Goal: Contribute content: Contribute content

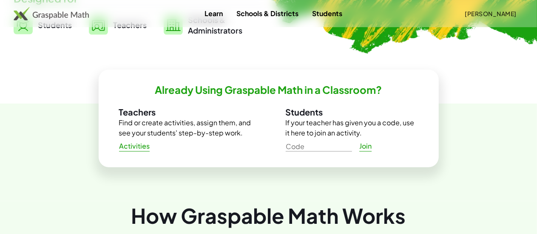
scroll to position [257, 0]
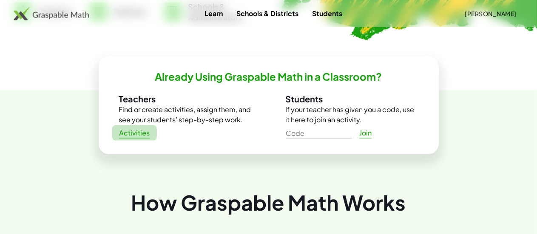
click at [144, 134] on span "Activities" at bounding box center [134, 133] width 31 height 9
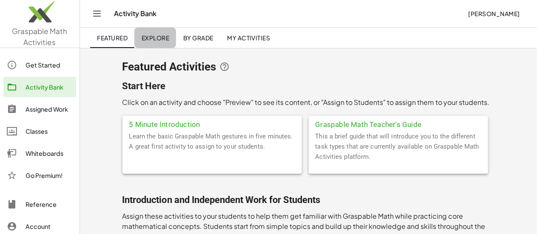
click at [163, 41] on link "Explore" at bounding box center [155, 38] width 42 height 20
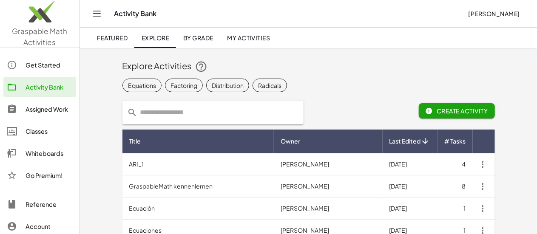
click at [189, 116] on input "text" at bounding box center [218, 113] width 161 height 24
type input "**********"
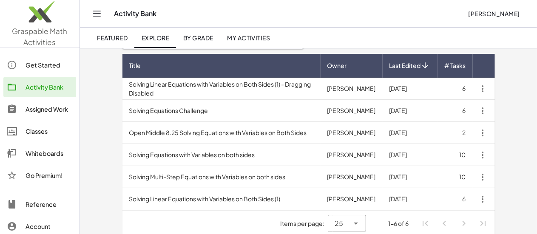
scroll to position [83, 0]
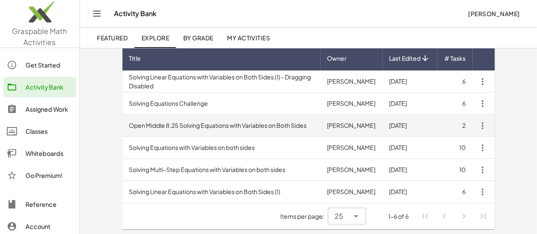
click at [253, 125] on td "Open Middle 8.25 Solving Equations with Variables on Both Sides" at bounding box center [221, 126] width 198 height 22
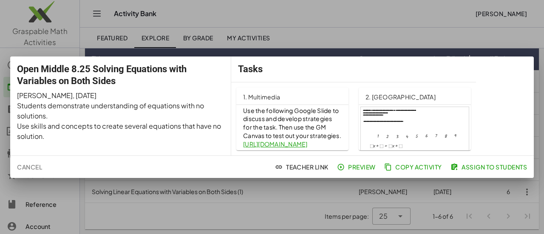
scroll to position [14, 0]
click at [287, 40] on div at bounding box center [272, 117] width 544 height 234
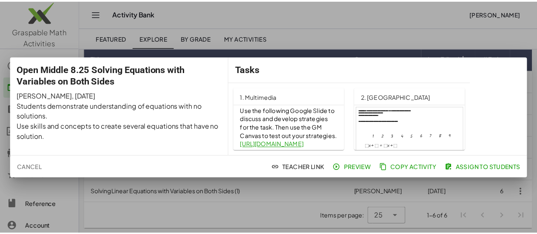
scroll to position [83, 0]
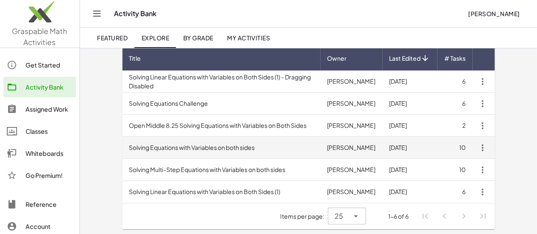
click at [252, 141] on td "Solving Equations with Variables on both sides" at bounding box center [221, 148] width 198 height 22
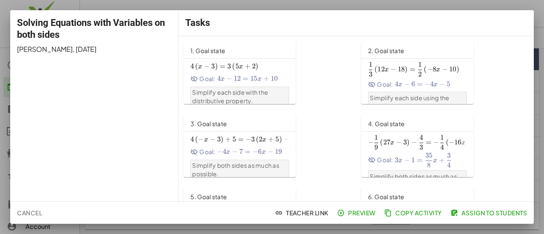
click at [396, 10] on div at bounding box center [272, 117] width 544 height 234
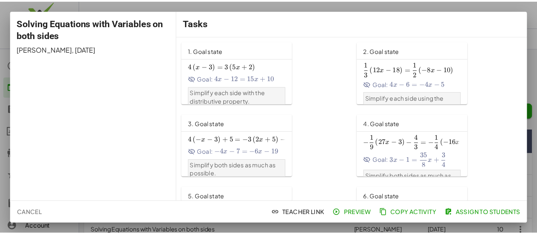
scroll to position [83, 0]
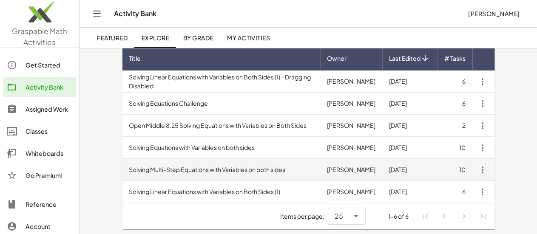
click at [224, 170] on td "Solving Multi-Step Equations with Variables on both sides" at bounding box center [221, 170] width 198 height 22
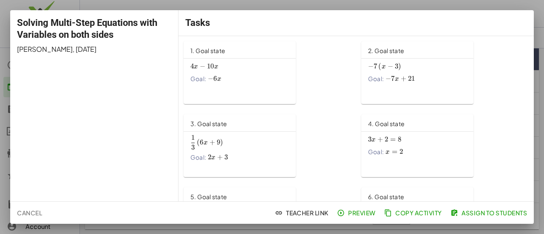
click at [536, 8] on div at bounding box center [272, 117] width 544 height 234
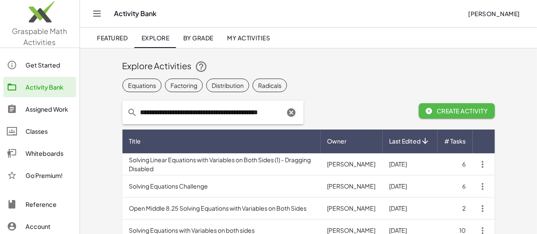
click at [479, 113] on span "Create Activity" at bounding box center [456, 111] width 62 height 8
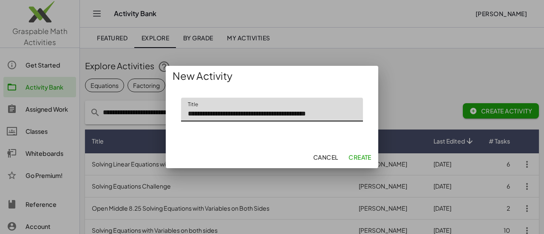
type input "**********"
click at [356, 156] on span "Create" at bounding box center [359, 157] width 23 height 8
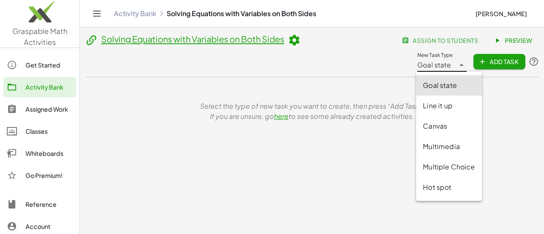
click at [448, 65] on span "Goal state" at bounding box center [434, 65] width 34 height 10
click at [376, 79] on div "Select the type of new task you want to create, then press “Add Task.” If you a…" at bounding box center [312, 111] width 454 height 68
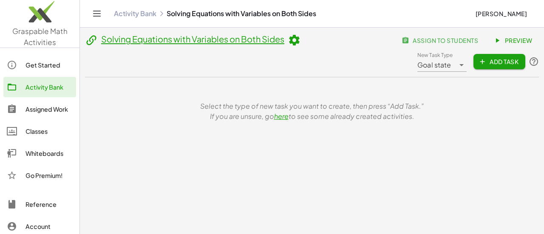
click at [493, 62] on span "Add Task" at bounding box center [499, 62] width 38 height 8
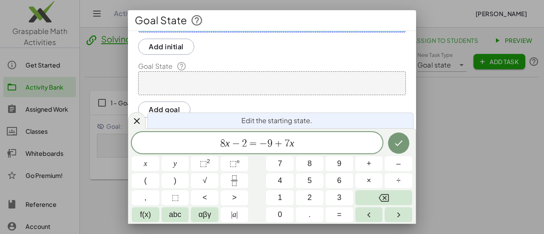
scroll to position [56, 0]
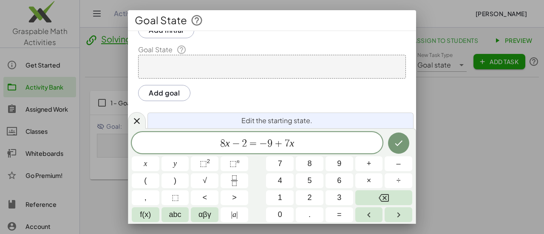
click at [220, 66] on div at bounding box center [272, 67] width 268 height 24
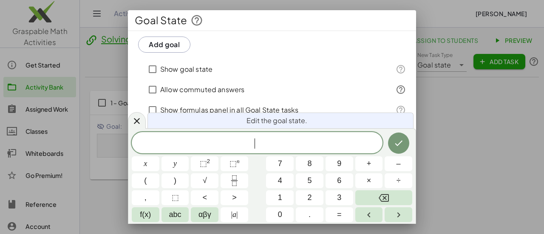
scroll to position [0, 0]
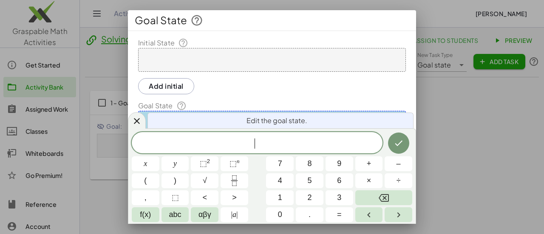
click at [189, 65] on div at bounding box center [272, 60] width 268 height 24
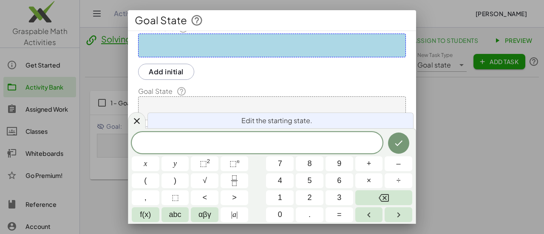
scroll to position [16, 0]
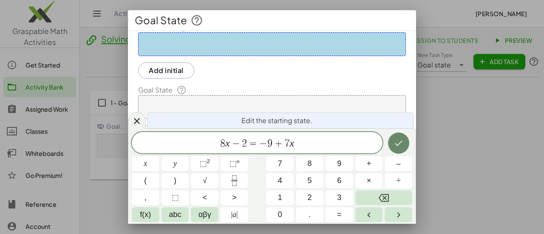
click at [402, 142] on icon "Done" at bounding box center [398, 143] width 10 height 10
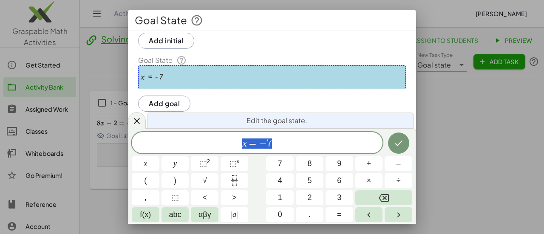
scroll to position [56, 0]
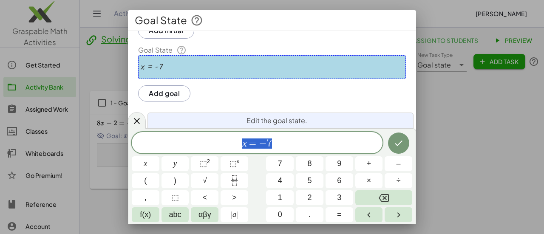
click at [176, 90] on button "Add goal" at bounding box center [164, 93] width 52 height 16
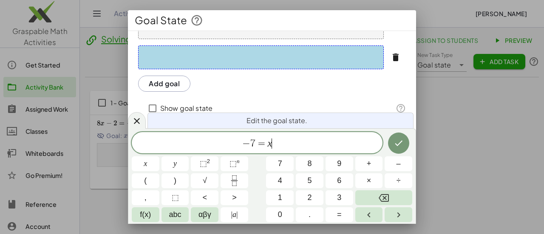
scroll to position [113, 0]
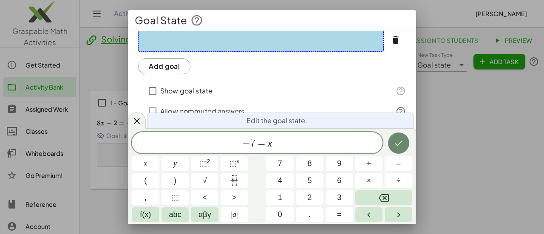
click at [401, 146] on icon "Done" at bounding box center [398, 143] width 10 height 10
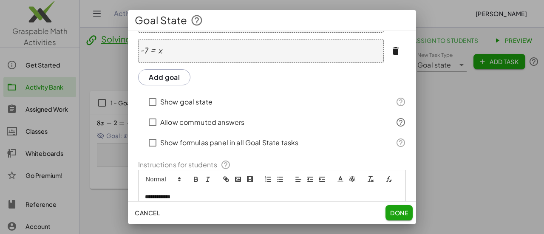
scroll to position [144, 0]
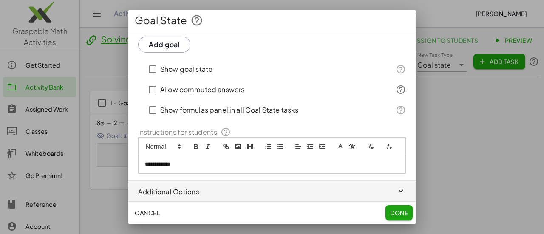
click at [396, 193] on icon "button" at bounding box center [401, 192] width 10 height 10
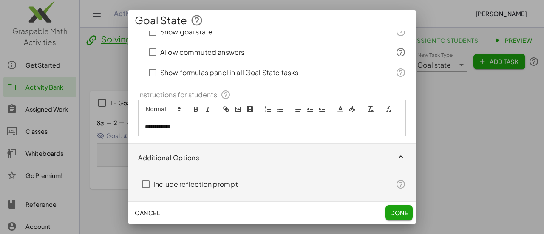
scroll to position [181, 0]
click at [398, 215] on span "Done" at bounding box center [399, 213] width 18 height 8
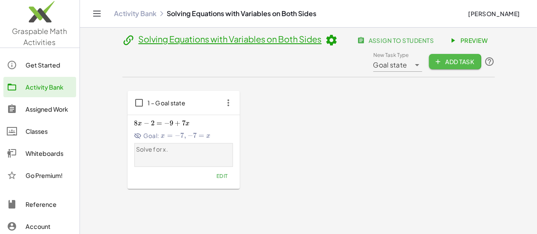
click at [481, 66] on button "Add Task" at bounding box center [455, 61] width 52 height 15
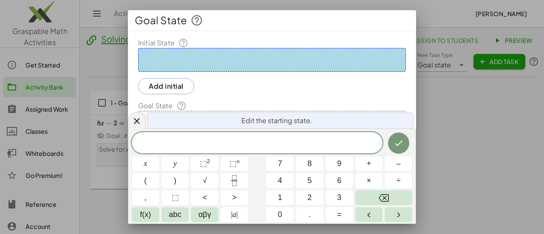
click at [269, 59] on div at bounding box center [272, 60] width 268 height 24
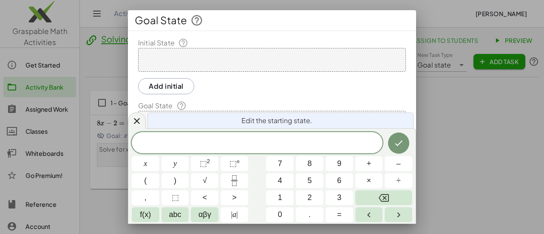
click at [253, 69] on div at bounding box center [272, 60] width 268 height 24
click at [169, 53] on div at bounding box center [272, 60] width 268 height 24
click at [392, 144] on button "Done" at bounding box center [398, 143] width 21 height 21
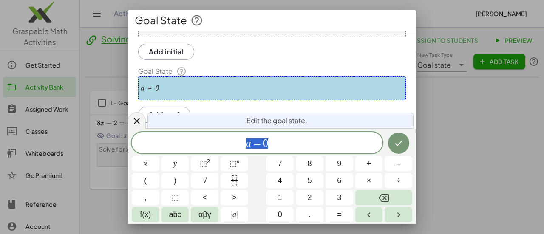
scroll to position [51, 0]
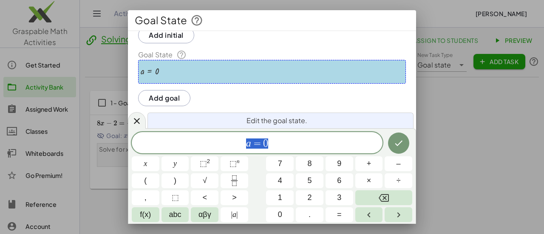
click at [174, 99] on button "Add goal" at bounding box center [164, 98] width 52 height 16
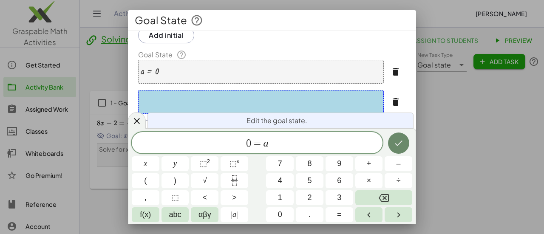
click at [394, 146] on icon "Done" at bounding box center [398, 143] width 10 height 10
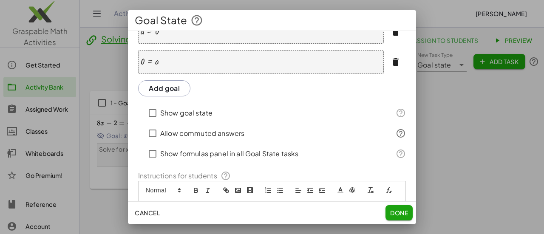
scroll to position [144, 0]
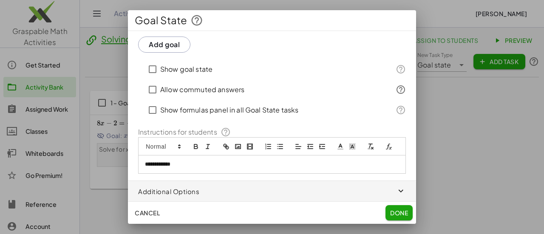
click at [410, 215] on button "Done" at bounding box center [398, 212] width 27 height 15
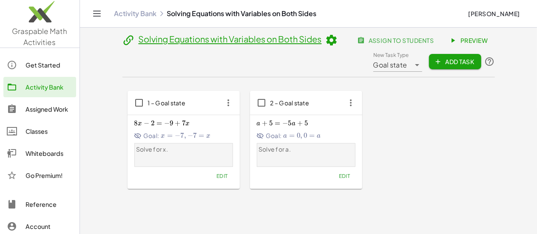
click at [474, 61] on span "Add Task" at bounding box center [455, 62] width 38 height 8
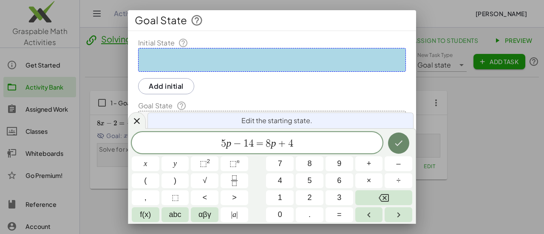
click at [393, 141] on icon "Done" at bounding box center [398, 143] width 10 height 10
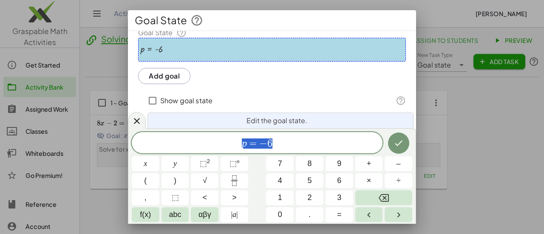
scroll to position [76, 0]
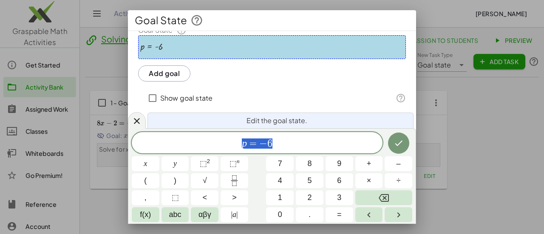
click at [180, 71] on button "Add goal" at bounding box center [164, 73] width 52 height 16
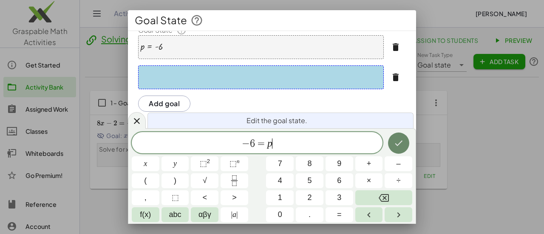
click at [400, 141] on icon "Done" at bounding box center [398, 143] width 10 height 10
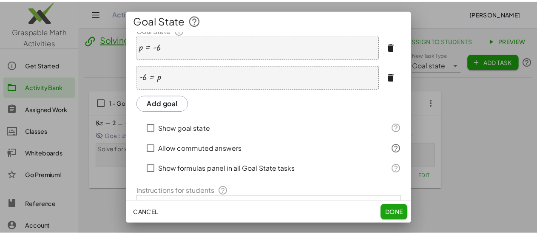
scroll to position [144, 0]
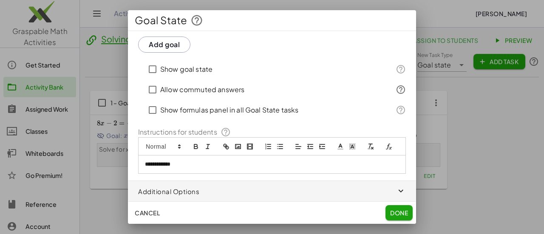
click at [395, 217] on button "Done" at bounding box center [398, 212] width 27 height 15
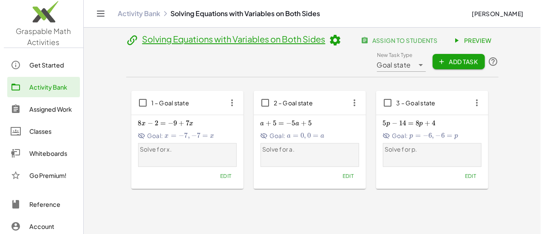
scroll to position [0, 0]
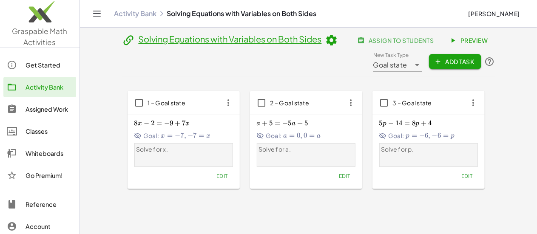
click at [488, 41] on span "Preview" at bounding box center [469, 41] width 37 height 8
click at [216, 173] on span "Edit" at bounding box center [221, 176] width 11 height 6
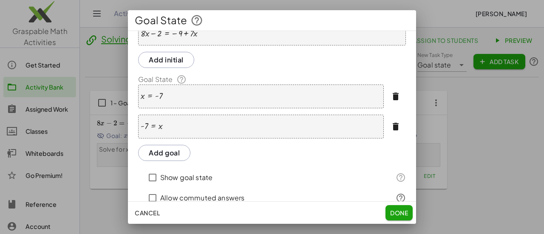
scroll to position [19, 0]
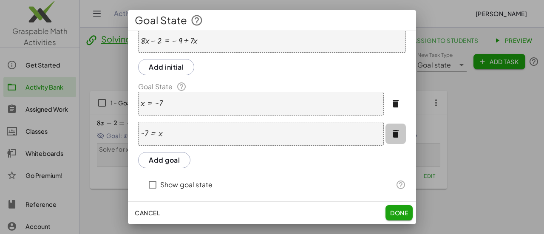
click at [393, 129] on button "button" at bounding box center [395, 134] width 20 height 20
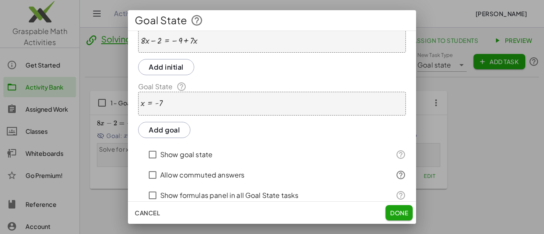
click at [397, 210] on span "Done" at bounding box center [399, 213] width 18 height 8
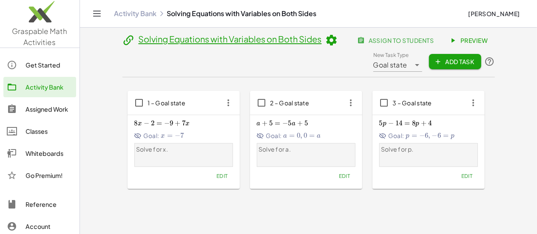
click at [488, 38] on span "Preview" at bounding box center [469, 41] width 37 height 8
click at [338, 177] on span "Edit" at bounding box center [343, 176] width 11 height 6
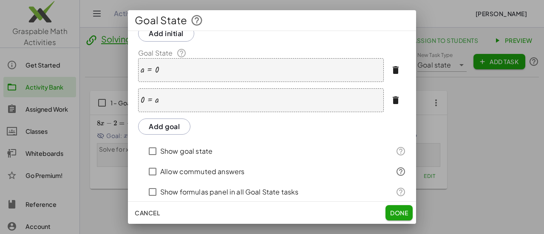
scroll to position [56, 0]
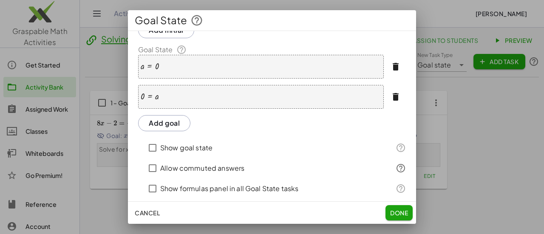
click at [390, 97] on icon "button" at bounding box center [395, 97] width 10 height 10
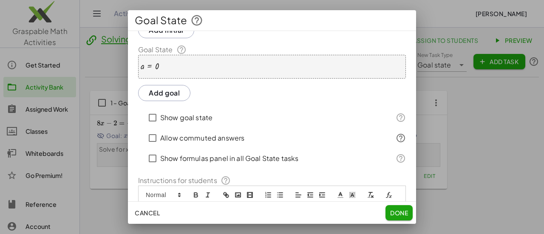
click at [396, 209] on button "Done" at bounding box center [398, 212] width 27 height 15
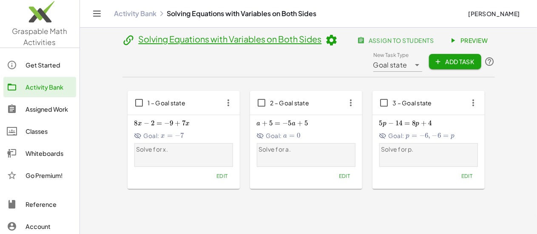
click at [461, 178] on span "Edit" at bounding box center [466, 176] width 11 height 6
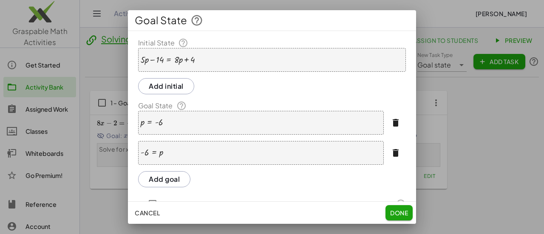
click at [390, 150] on icon "button" at bounding box center [395, 153] width 10 height 10
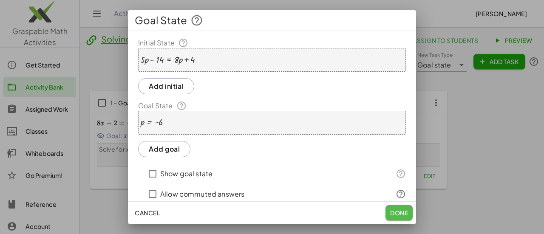
click at [395, 213] on span "Done" at bounding box center [399, 213] width 18 height 8
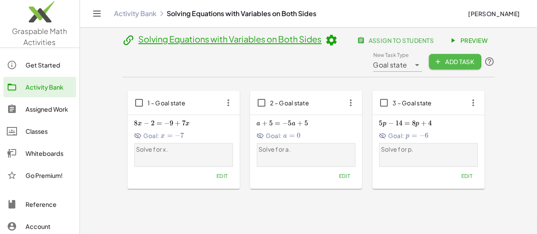
click at [474, 63] on span "Add Task" at bounding box center [455, 62] width 38 height 8
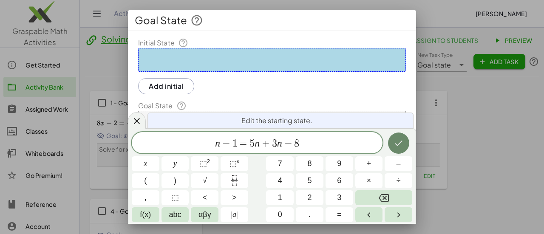
click at [403, 140] on icon "Done" at bounding box center [398, 143] width 10 height 10
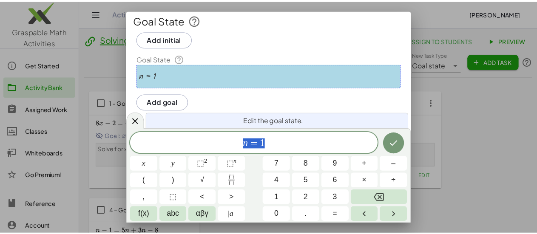
scroll to position [114, 0]
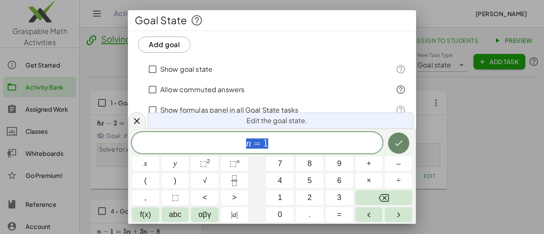
click at [394, 145] on icon "Done" at bounding box center [398, 143] width 10 height 10
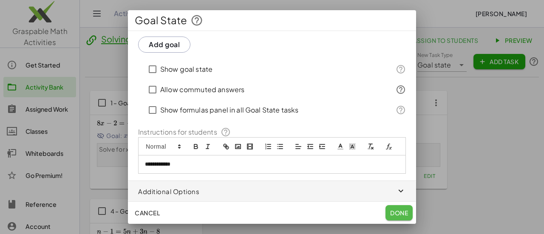
click at [399, 210] on span "Done" at bounding box center [399, 213] width 18 height 8
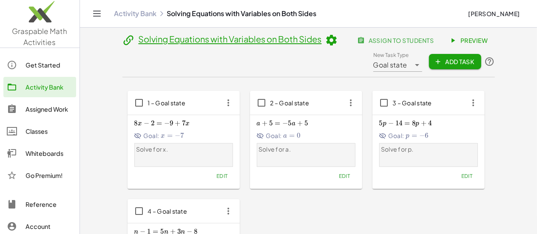
click at [481, 67] on button "Add Task" at bounding box center [455, 61] width 52 height 15
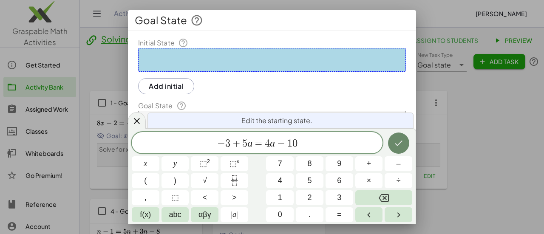
click at [402, 148] on icon "Done" at bounding box center [398, 143] width 10 height 10
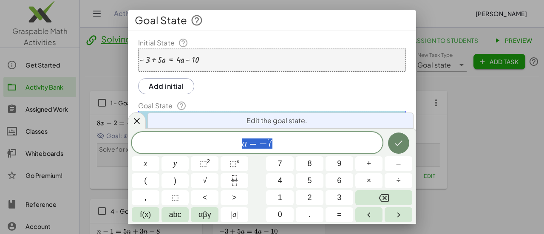
click at [402, 145] on icon "Done" at bounding box center [398, 143] width 10 height 10
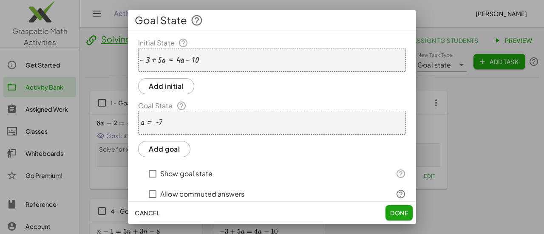
click at [396, 214] on span "Done" at bounding box center [399, 213] width 18 height 8
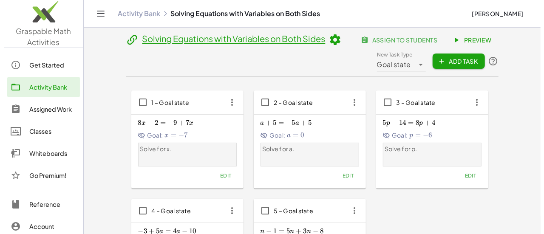
scroll to position [0, 0]
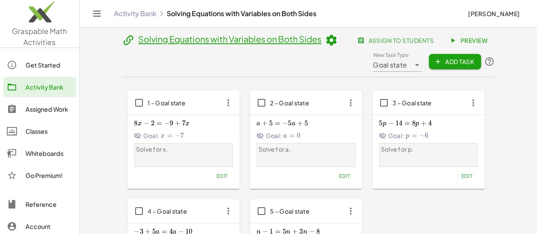
click at [474, 63] on span "Add Task" at bounding box center [455, 62] width 38 height 8
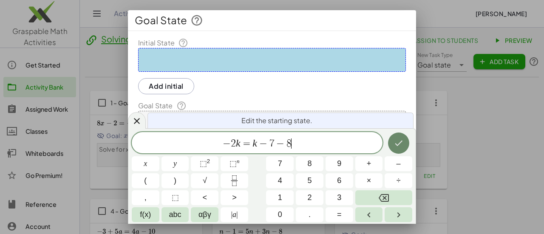
click at [405, 143] on button "Done" at bounding box center [398, 143] width 21 height 21
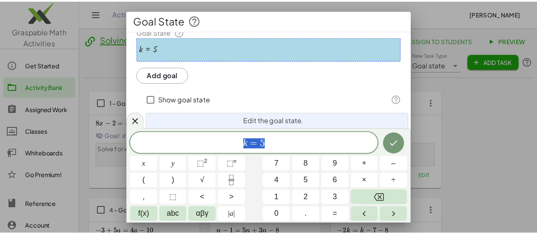
scroll to position [76, 0]
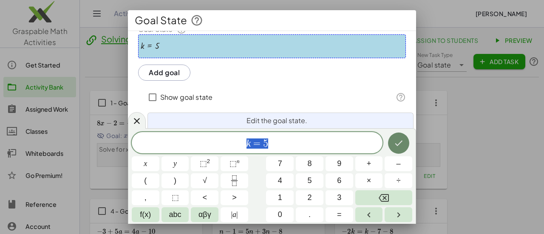
click at [403, 142] on icon "Done" at bounding box center [398, 143] width 10 height 10
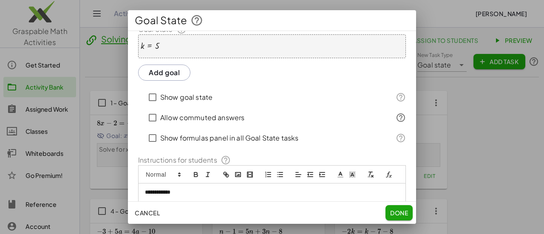
click at [398, 210] on span "Done" at bounding box center [399, 213] width 18 height 8
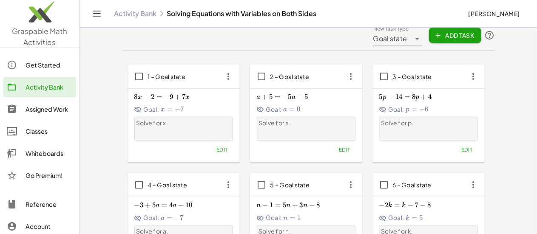
scroll to position [0, 0]
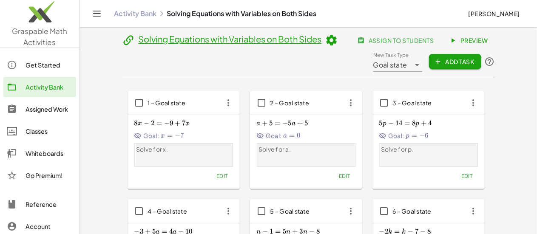
click at [474, 63] on span "Add Task" at bounding box center [455, 62] width 38 height 8
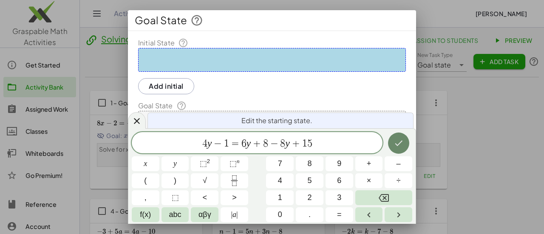
click at [397, 142] on icon "Done" at bounding box center [398, 143] width 10 height 10
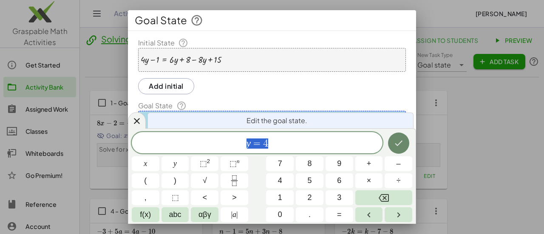
click at [399, 140] on icon "Done" at bounding box center [398, 143] width 10 height 10
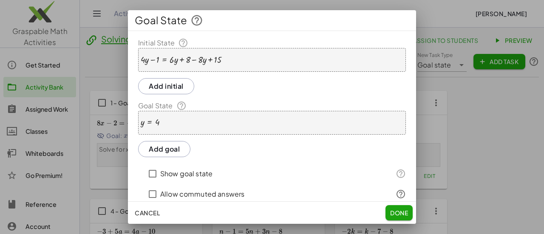
click at [395, 209] on span "Done" at bounding box center [399, 213] width 18 height 8
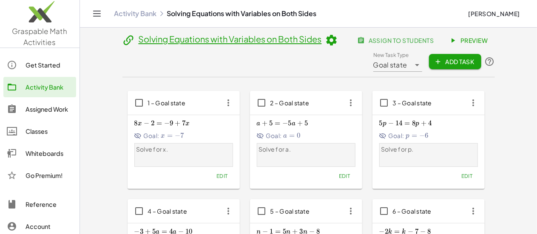
click at [474, 61] on span "Add Task" at bounding box center [455, 62] width 38 height 8
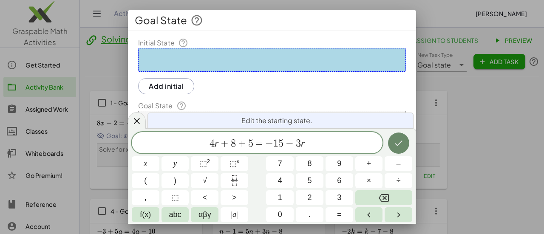
click at [400, 145] on icon "Done" at bounding box center [398, 143] width 10 height 10
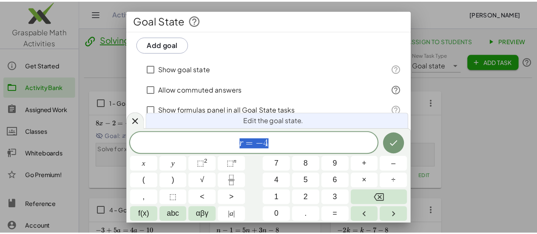
scroll to position [109, 0]
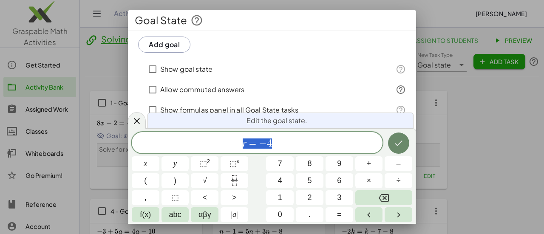
click at [395, 139] on icon "Done" at bounding box center [398, 143] width 10 height 10
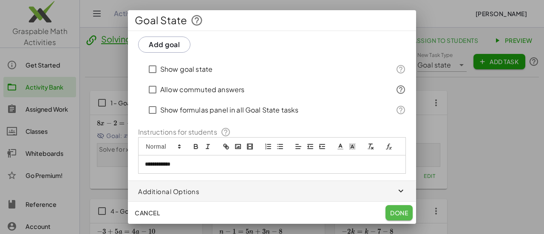
click at [401, 209] on span "Done" at bounding box center [399, 213] width 18 height 8
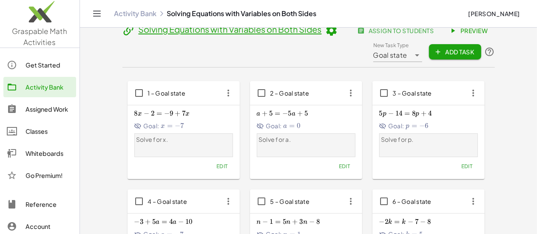
scroll to position [0, 0]
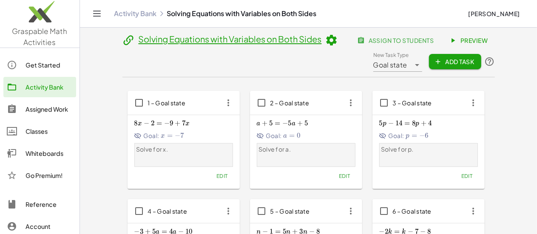
click at [325, 40] on icon at bounding box center [331, 40] width 13 height 13
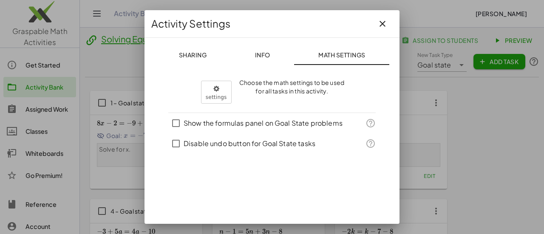
click at [255, 57] on span "Info" at bounding box center [262, 55] width 15 height 8
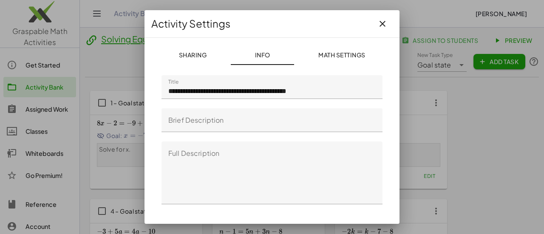
click at [192, 51] on span "Sharing" at bounding box center [192, 55] width 28 height 8
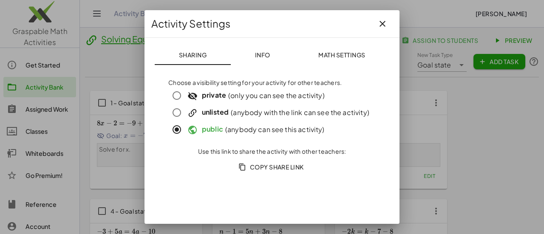
click at [280, 168] on span "Copy Share Link" at bounding box center [272, 167] width 64 height 8
click at [377, 22] on icon "button" at bounding box center [382, 24] width 10 height 10
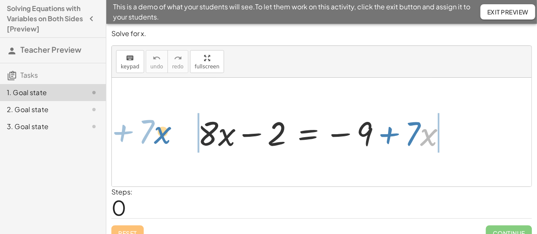
drag, startPoint x: 426, startPoint y: 138, endPoint x: 164, endPoint y: 136, distance: 261.7
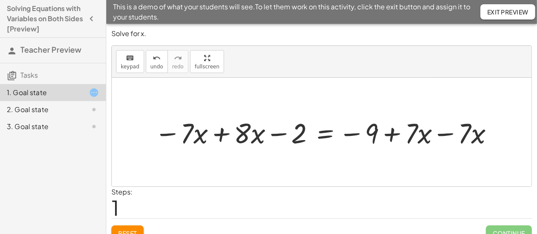
click at [446, 135] on div at bounding box center [325, 132] width 350 height 37
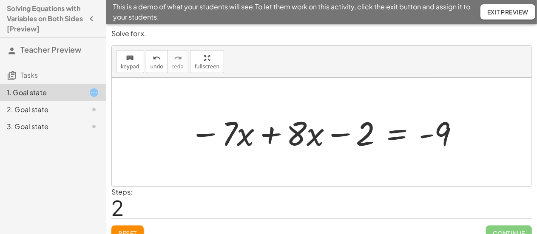
click at [272, 138] on div at bounding box center [324, 132] width 279 height 44
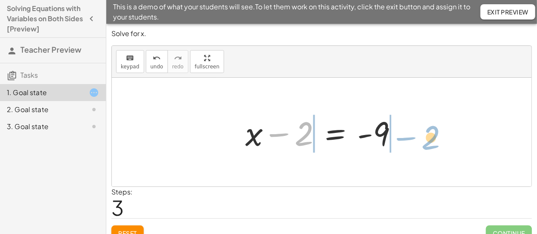
drag, startPoint x: 283, startPoint y: 135, endPoint x: 410, endPoint y: 139, distance: 127.1
click at [410, 139] on div "+ · 8 · x − 2 = − 9 + · 7 · x − · 7 · x + · 8 · x − 2 = − 9 + · 7 · x − · 7 · x…" at bounding box center [321, 132] width 419 height 109
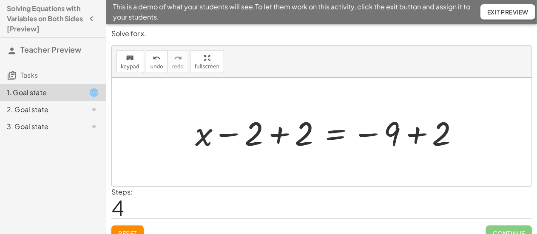
click at [280, 136] on div at bounding box center [330, 132] width 279 height 44
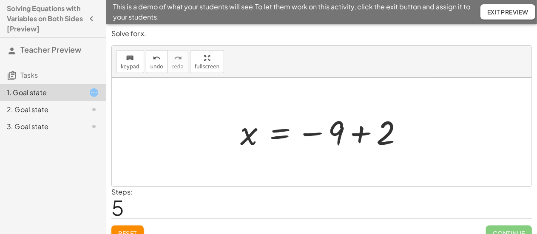
click at [361, 134] on div at bounding box center [325, 132] width 178 height 42
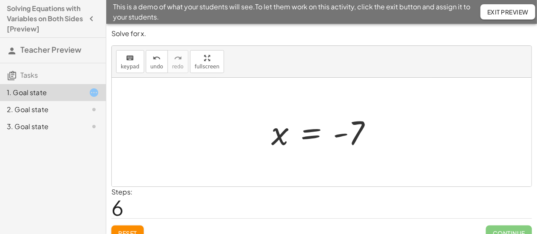
scroll to position [11, 0]
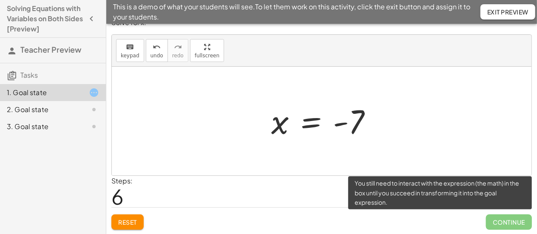
click at [497, 220] on span "Continue" at bounding box center [509, 222] width 46 height 15
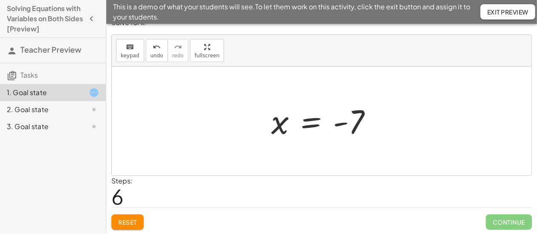
click at [506, 20] on div "This is a demo of what your students will see. To let them work on this activit…" at bounding box center [321, 12] width 430 height 24
click at [314, 120] on div at bounding box center [325, 121] width 116 height 42
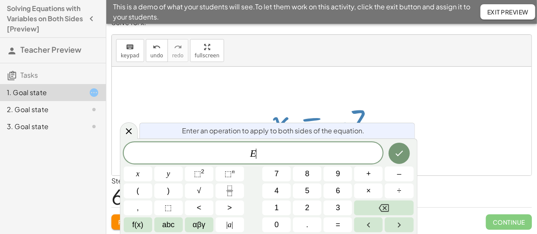
click at [447, 125] on div at bounding box center [321, 121] width 419 height 109
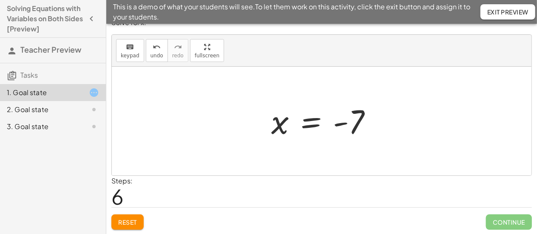
click at [311, 123] on div at bounding box center [325, 121] width 116 height 42
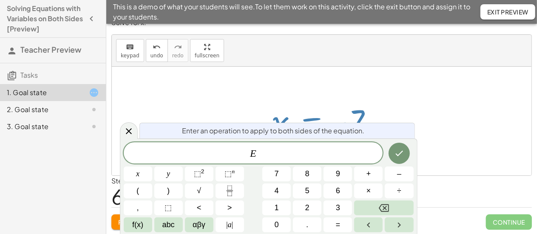
click at [453, 110] on div at bounding box center [321, 121] width 419 height 109
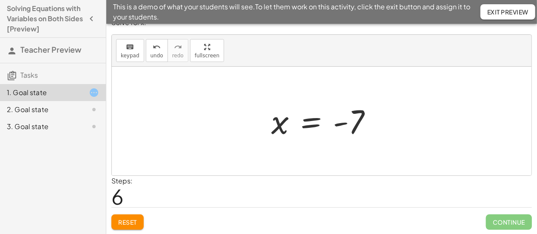
click at [123, 217] on button "Reset" at bounding box center [127, 222] width 32 height 15
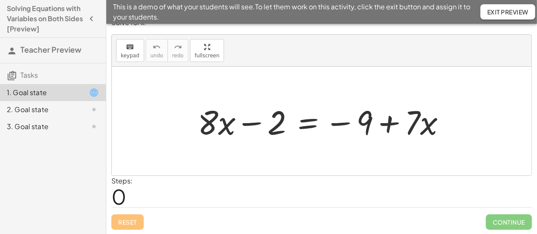
scroll to position [0, 0]
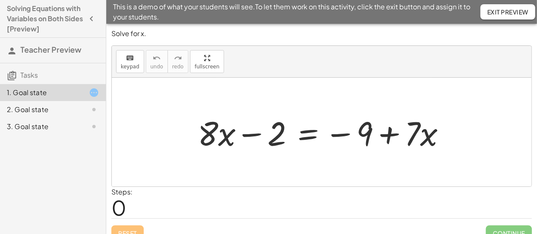
click at [521, 8] on span "Exit Preview" at bounding box center [507, 12] width 41 height 8
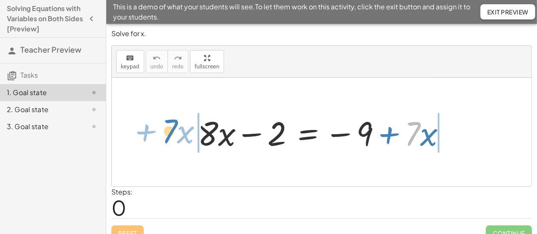
drag, startPoint x: 419, startPoint y: 140, endPoint x: 175, endPoint y: 137, distance: 243.0
click at [175, 137] on div "· 7 + · x + · 8 · x − 2 = − 9 + · 7 · x" at bounding box center [321, 132] width 419 height 109
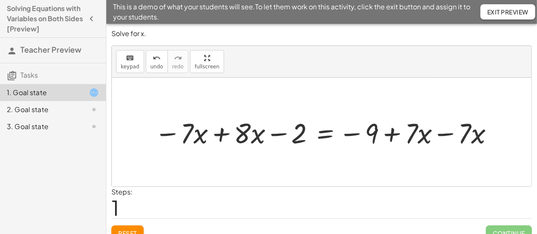
click at [216, 135] on div at bounding box center [325, 132] width 350 height 37
click at [445, 135] on div at bounding box center [375, 132] width 258 height 37
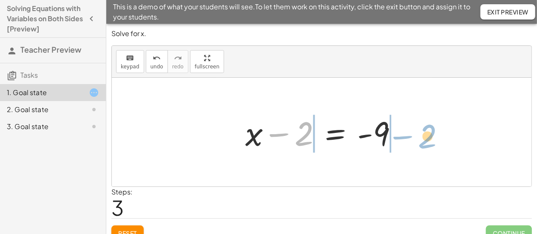
drag, startPoint x: 303, startPoint y: 131, endPoint x: 427, endPoint y: 134, distance: 123.2
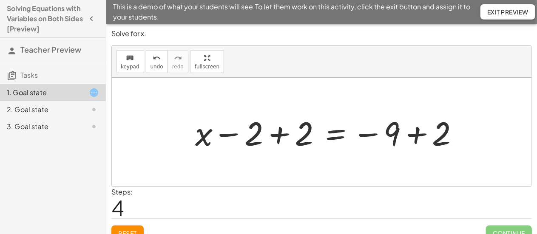
click at [279, 130] on div at bounding box center [330, 132] width 279 height 44
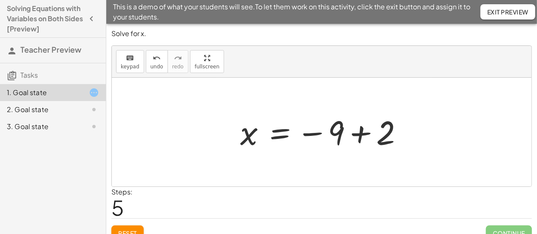
click at [368, 130] on div at bounding box center [325, 132] width 178 height 42
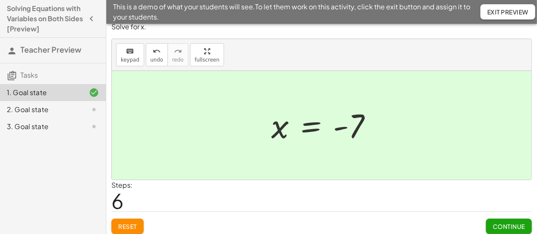
scroll to position [11, 0]
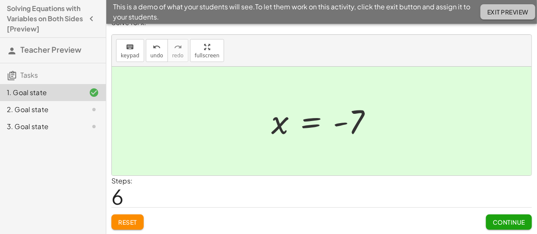
click at [498, 15] on span "Exit Preview" at bounding box center [507, 12] width 41 height 8
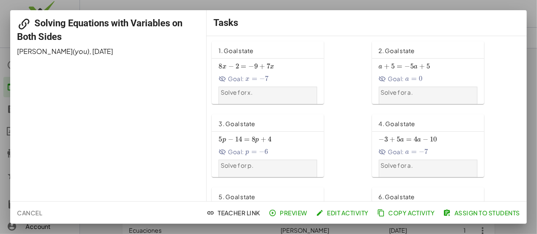
click at [532, 24] on div at bounding box center [268, 117] width 537 height 234
